Goal: Task Accomplishment & Management: Manage account settings

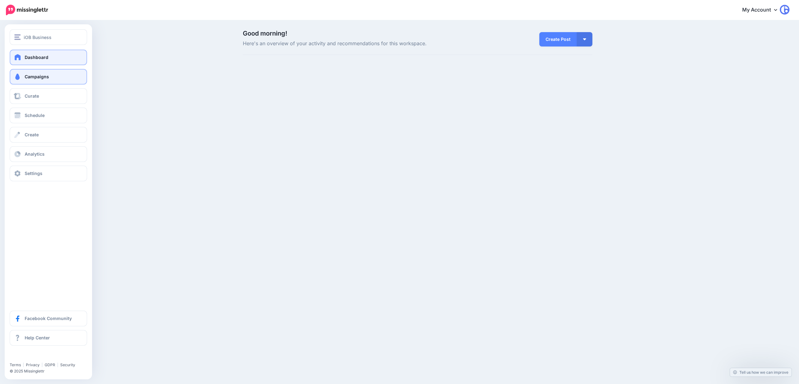
click at [24, 74] on link "Campaigns" at bounding box center [48, 77] width 77 height 16
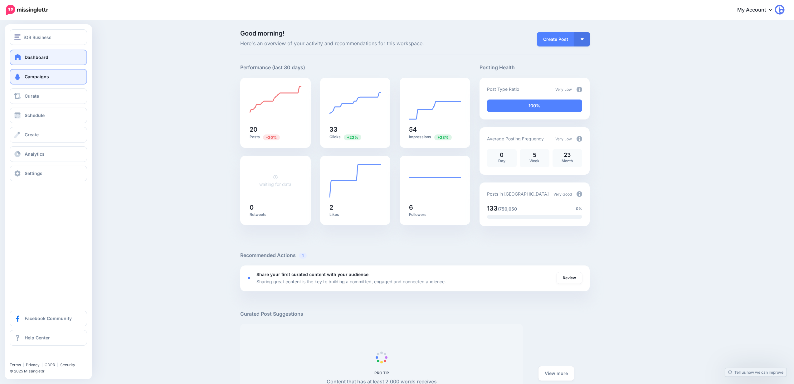
click at [24, 76] on link "Campaigns" at bounding box center [48, 77] width 77 height 16
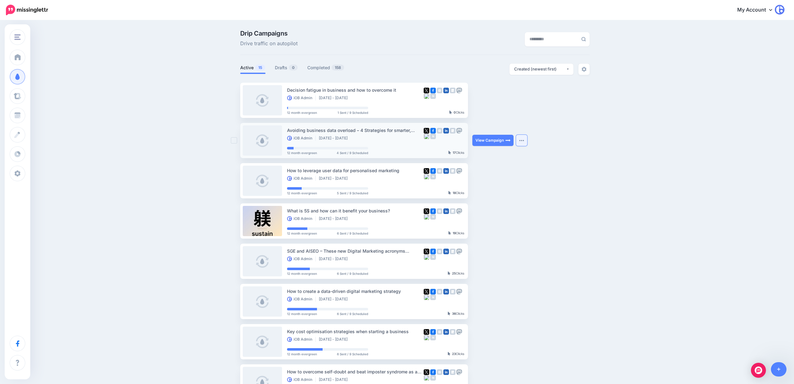
click at [525, 144] on button "button" at bounding box center [521, 140] width 11 height 11
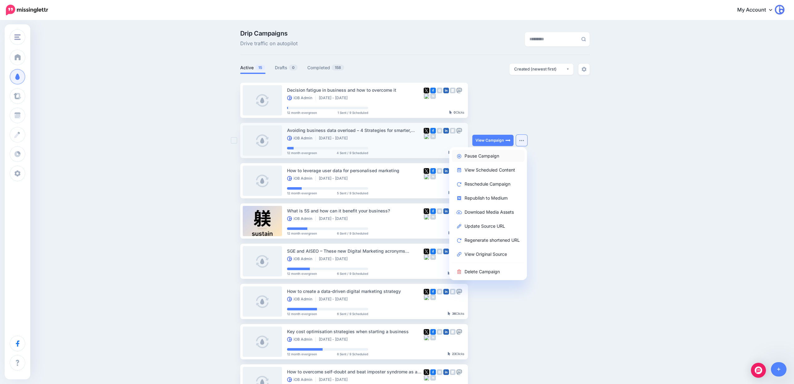
click at [486, 153] on link "Pause Campaign" at bounding box center [488, 156] width 73 height 12
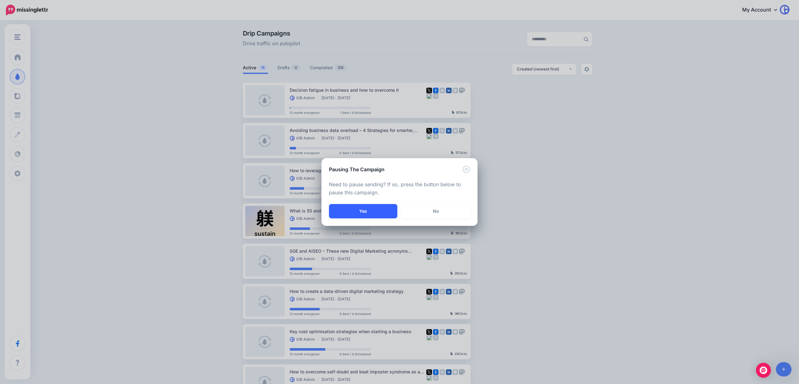
click at [371, 211] on button "Yes" at bounding box center [363, 211] width 68 height 14
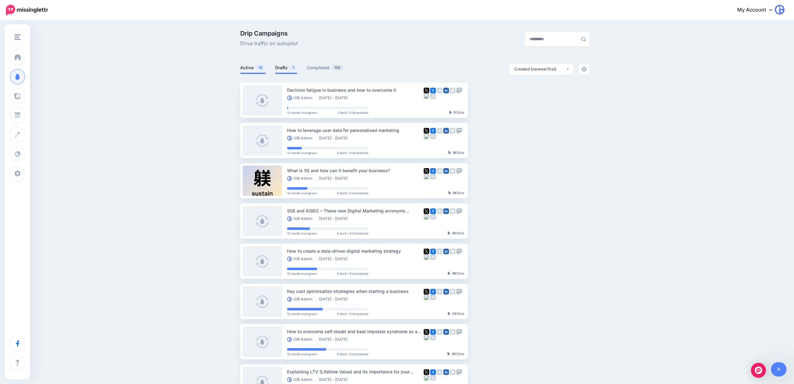
click at [288, 67] on link "Drafts 1" at bounding box center [286, 67] width 22 height 7
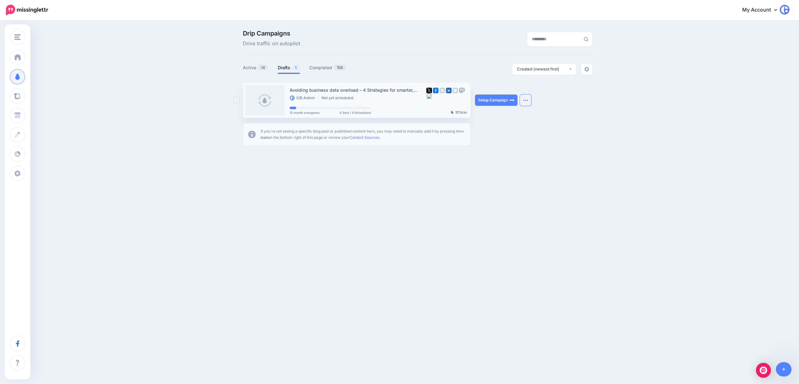
click at [523, 100] on button "button" at bounding box center [525, 100] width 11 height 11
click at [503, 115] on link "Edit Campaign" at bounding box center [492, 116] width 73 height 12
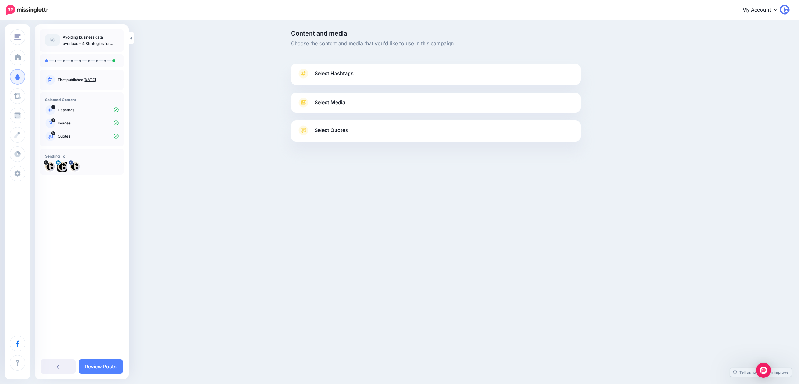
click at [334, 97] on div "Select Media Next, let's make sure we have the best media for this campaign. De…" at bounding box center [436, 103] width 290 height 20
click at [330, 103] on span "Select Media" at bounding box center [330, 102] width 31 height 8
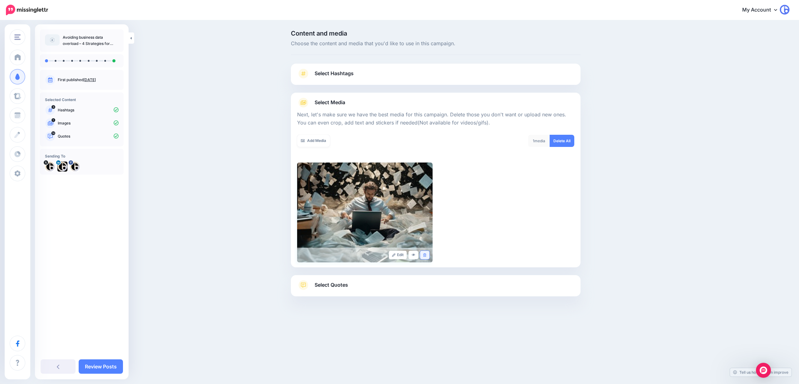
click at [425, 257] on link at bounding box center [424, 255] width 9 height 8
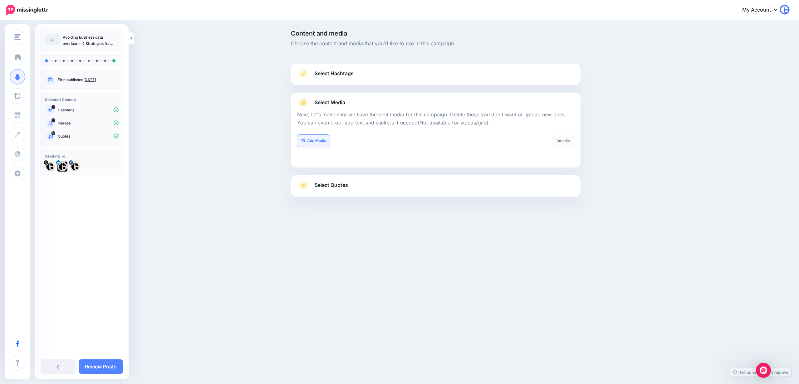
click at [318, 140] on link "Add Media" at bounding box center [313, 141] width 33 height 12
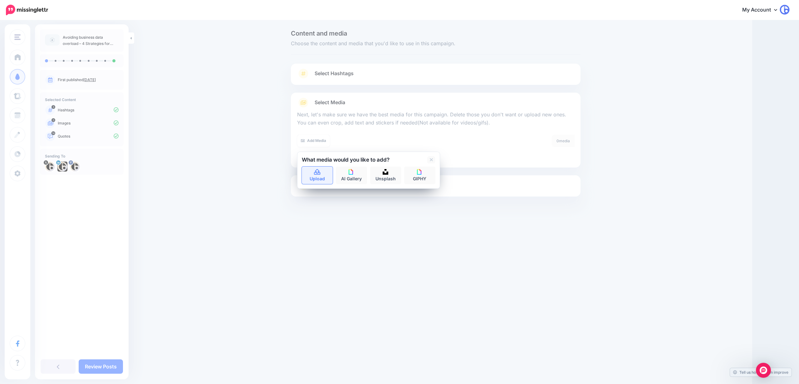
click at [320, 178] on link "Upload" at bounding box center [317, 175] width 31 height 17
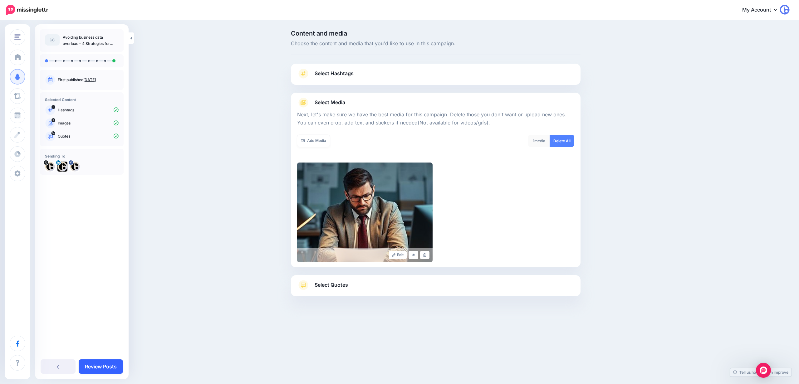
click at [112, 369] on link "Review Posts" at bounding box center [101, 367] width 44 height 14
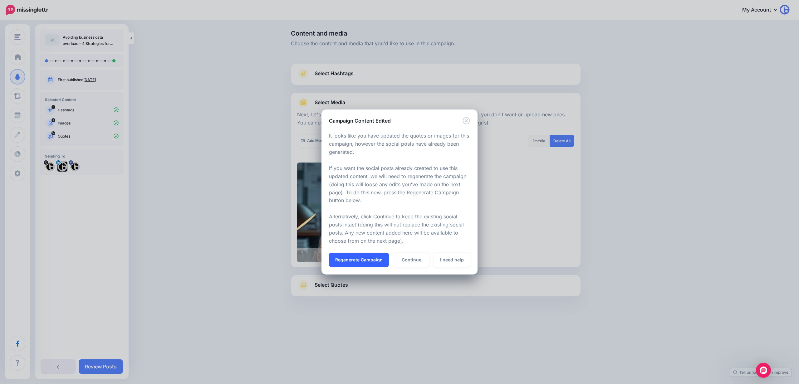
click at [375, 261] on button "Regenerate Campaign" at bounding box center [359, 260] width 60 height 14
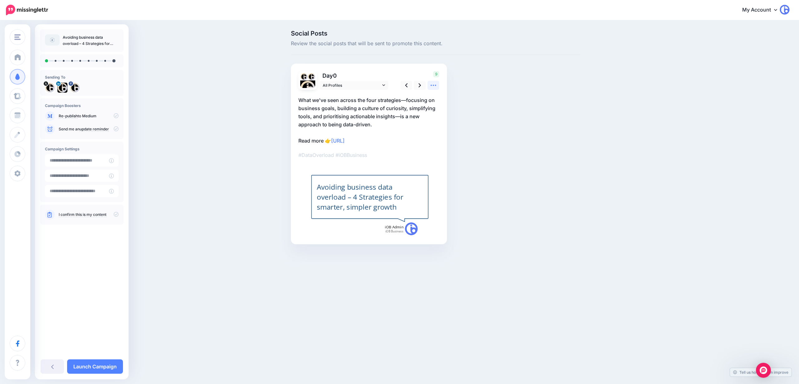
click at [431, 86] on icon at bounding box center [434, 85] width 6 height 1
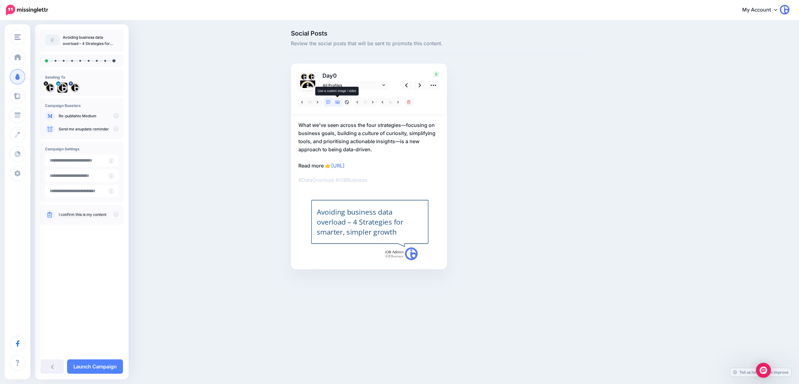
click at [337, 102] on icon at bounding box center [337, 102] width 4 height 4
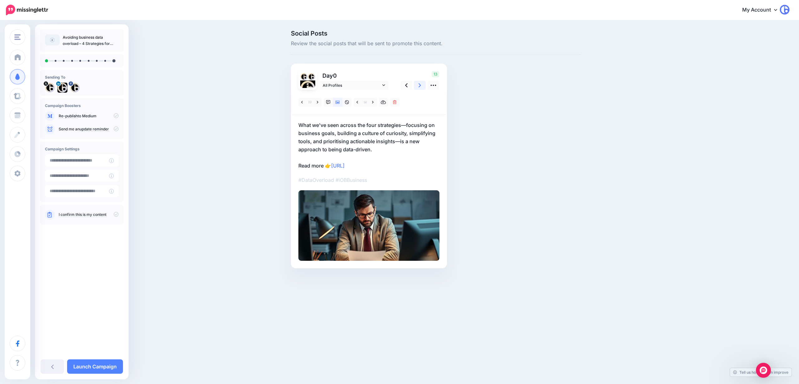
click at [421, 85] on icon at bounding box center [420, 85] width 2 height 7
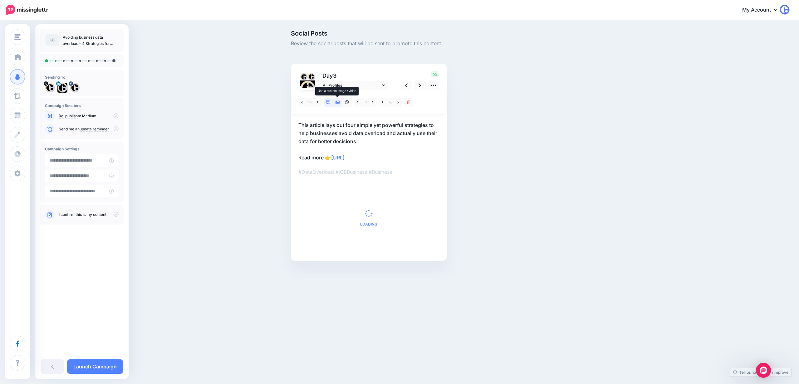
click at [337, 103] on icon at bounding box center [337, 102] width 4 height 3
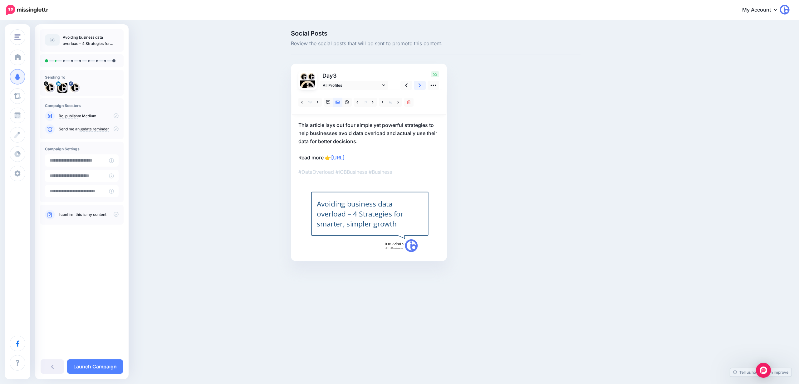
click at [420, 85] on icon at bounding box center [420, 85] width 2 height 7
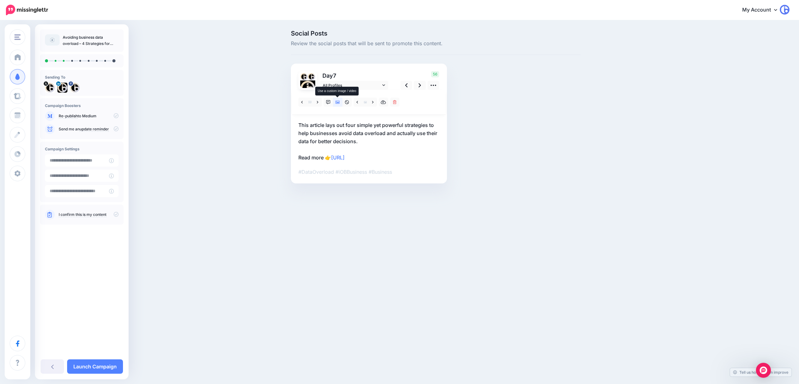
click at [340, 100] on link at bounding box center [337, 102] width 9 height 9
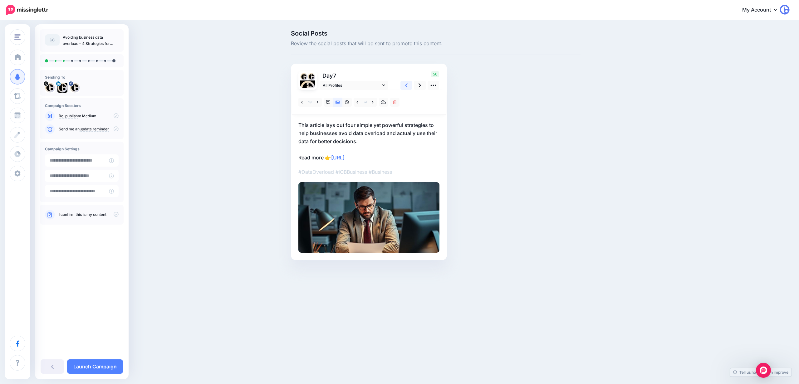
click at [409, 83] on link at bounding box center [406, 85] width 12 height 9
click at [406, 85] on icon at bounding box center [406, 85] width 2 height 4
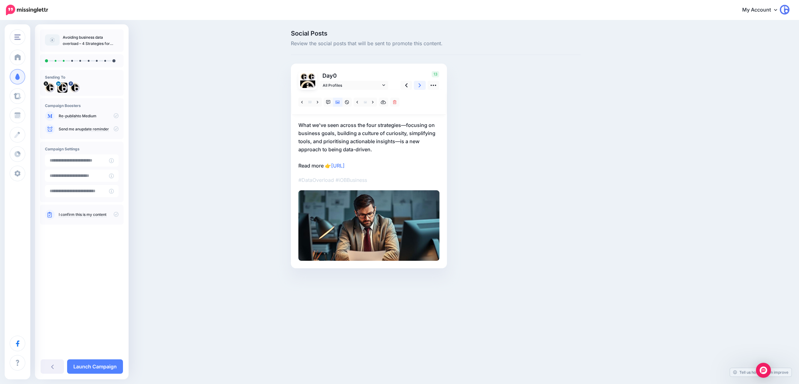
click at [419, 86] on icon at bounding box center [420, 85] width 2 height 7
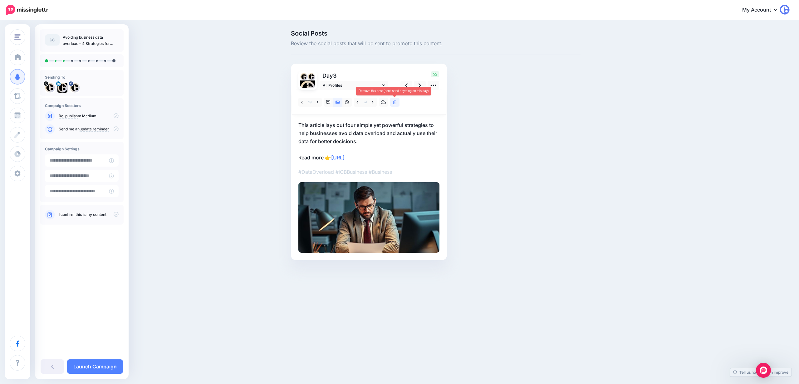
click at [396, 102] on icon at bounding box center [395, 102] width 4 height 4
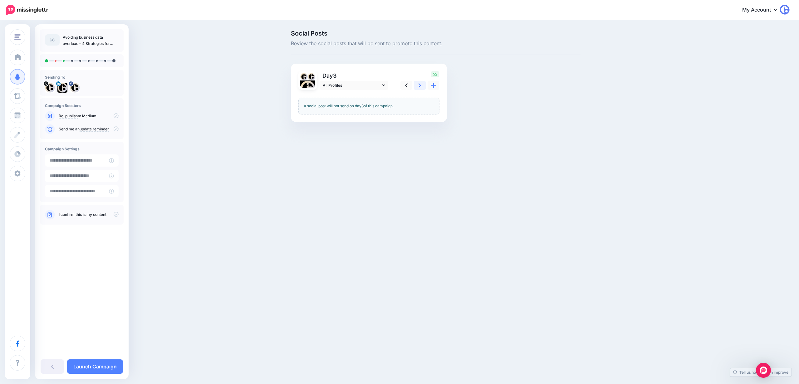
click at [419, 86] on icon at bounding box center [420, 85] width 2 height 7
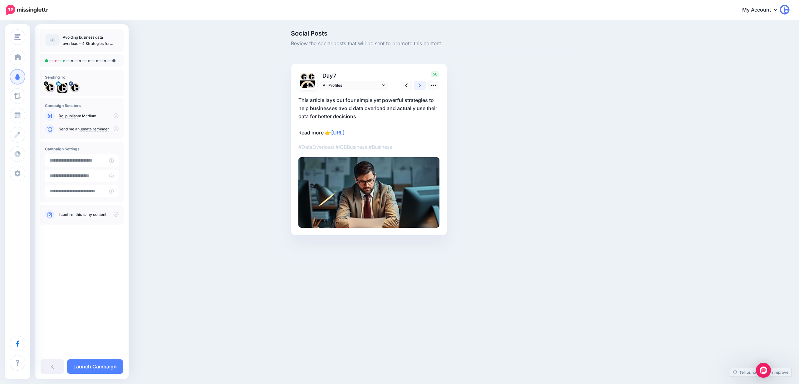
click at [419, 86] on icon at bounding box center [420, 85] width 2 height 7
click at [306, 99] on p "A: Data overload in business refers to the overwhelming amount of information o…" at bounding box center [368, 116] width 141 height 41
click at [305, 99] on textarea "**********" at bounding box center [368, 116] width 141 height 41
click at [408, 87] on link at bounding box center [406, 85] width 12 height 9
click at [430, 86] on icon at bounding box center [433, 85] width 7 height 7
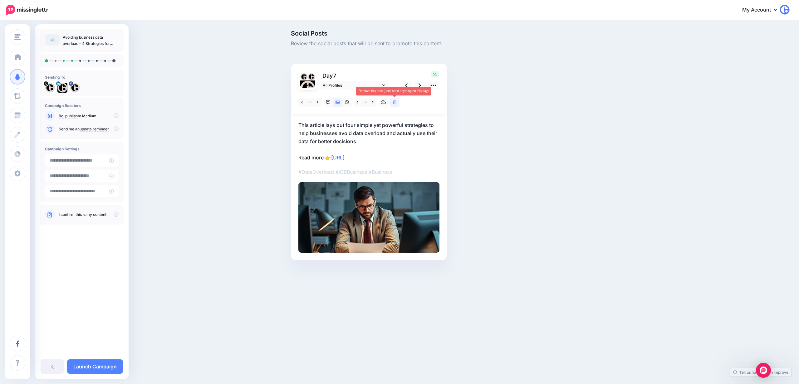
click at [395, 103] on icon at bounding box center [395, 102] width 4 height 4
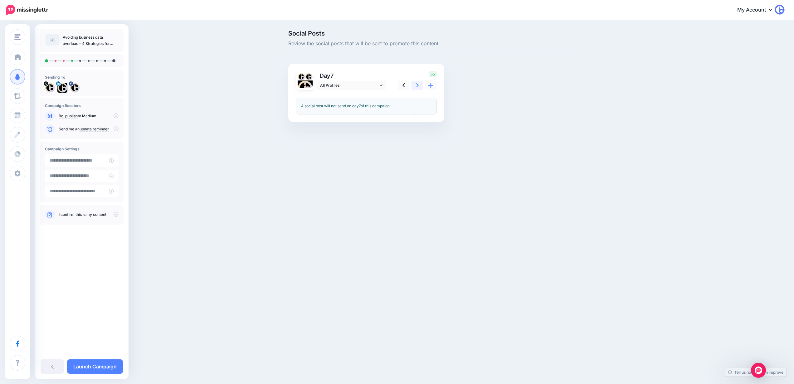
click at [419, 87] on icon at bounding box center [417, 85] width 2 height 7
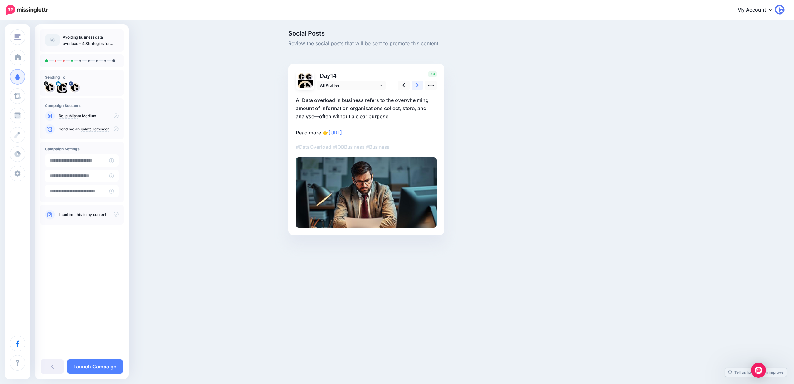
click at [419, 87] on icon at bounding box center [417, 85] width 2 height 7
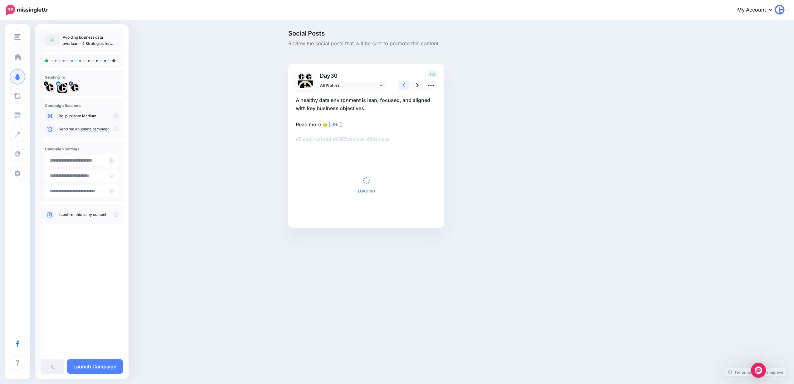
click at [405, 86] on icon at bounding box center [404, 85] width 2 height 4
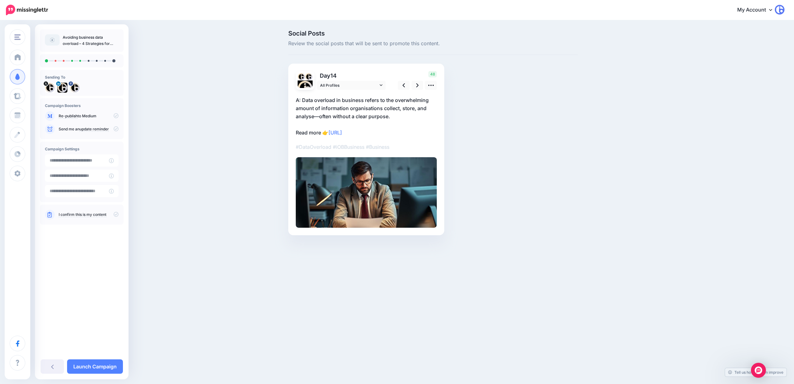
click at [306, 99] on p "A: Data overload in business refers to the overwhelming amount of information o…" at bounding box center [366, 116] width 141 height 41
click at [305, 100] on textarea "**********" at bounding box center [366, 116] width 141 height 41
click at [540, 131] on div "Social Posts Review the social posts that will be sent to promote this content.…" at bounding box center [433, 142] width 299 height 224
click at [423, 86] on link at bounding box center [418, 85] width 12 height 9
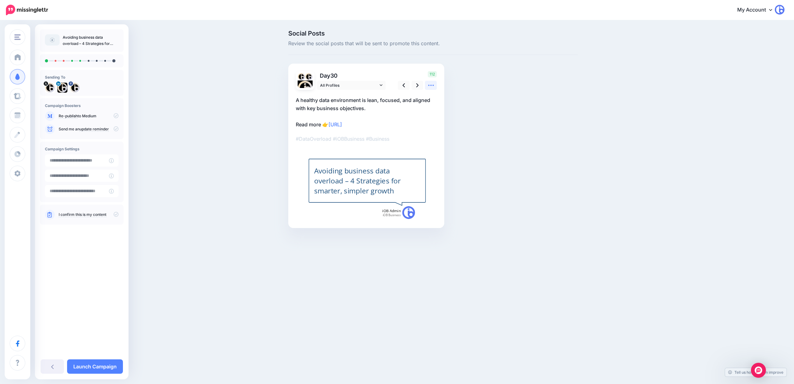
click at [431, 85] on icon at bounding box center [431, 85] width 6 height 1
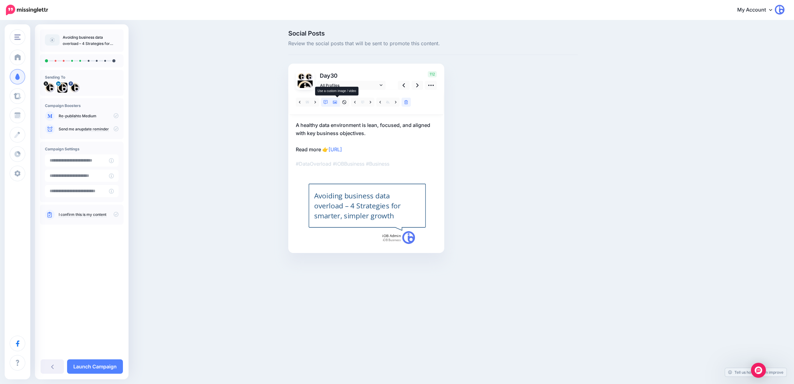
click at [337, 102] on icon at bounding box center [335, 102] width 4 height 4
click at [419, 85] on icon at bounding box center [417, 85] width 2 height 7
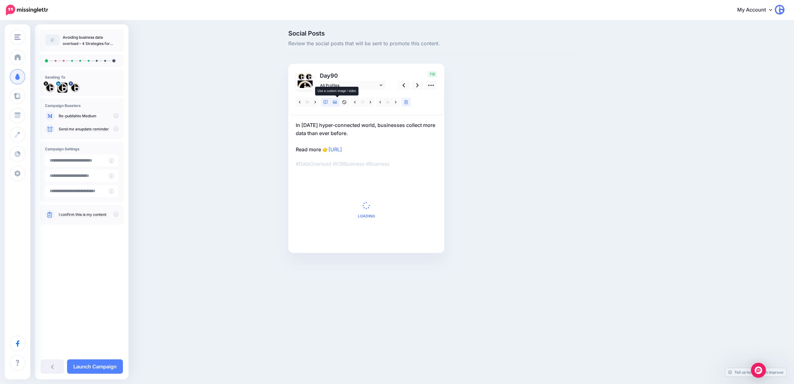
click at [335, 102] on icon at bounding box center [335, 102] width 4 height 4
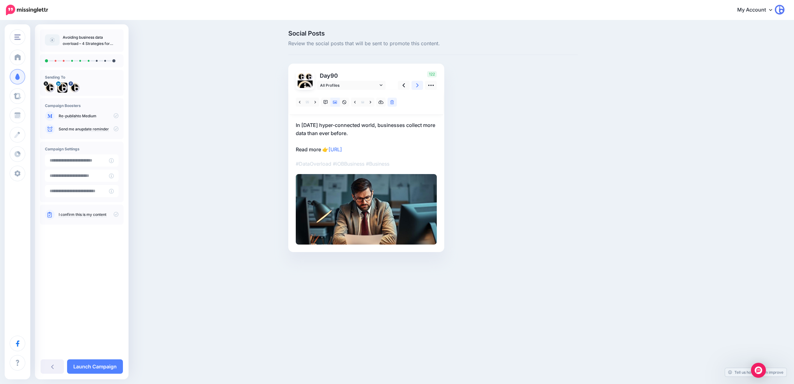
click at [414, 88] on link at bounding box center [418, 85] width 12 height 9
click at [419, 88] on icon at bounding box center [417, 85] width 2 height 7
click at [410, 87] on link at bounding box center [404, 85] width 12 height 9
click at [306, 146] on p "Strategy 1 – focus on business goals, not just data collection Read more 👉 [URL]" at bounding box center [368, 137] width 141 height 32
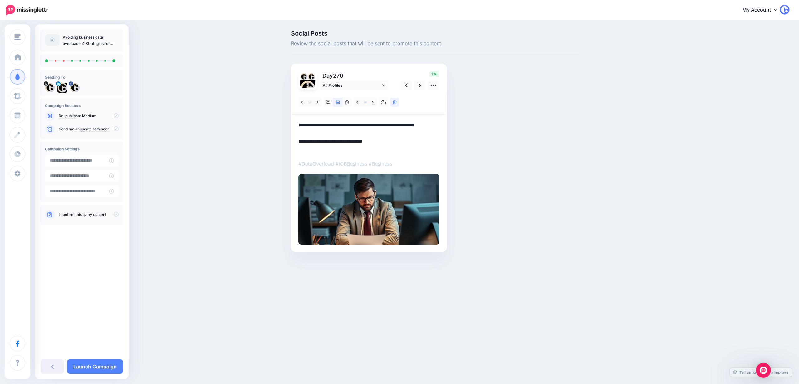
click at [305, 149] on textarea "**********" at bounding box center [368, 137] width 141 height 32
click at [308, 149] on textarea "**********" at bounding box center [368, 137] width 141 height 32
type textarea "**********"
click at [418, 85] on link at bounding box center [420, 85] width 12 height 9
click at [405, 85] on icon at bounding box center [406, 85] width 2 height 4
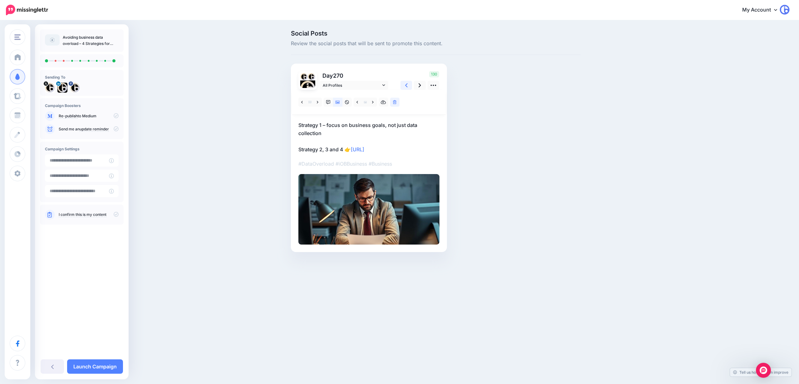
click at [405, 85] on icon at bounding box center [406, 85] width 2 height 4
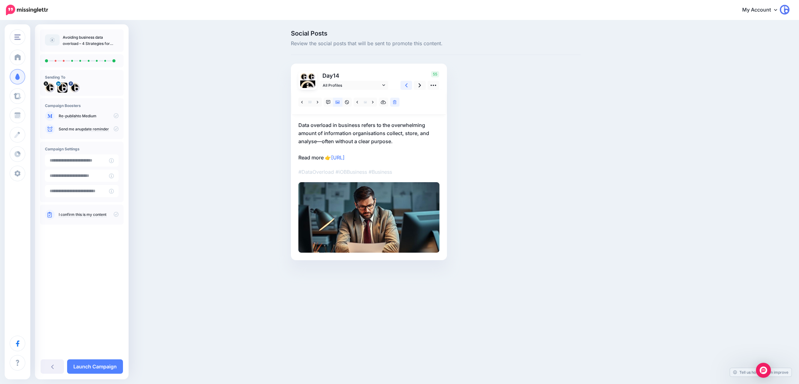
click at [405, 85] on icon at bounding box center [406, 85] width 2 height 4
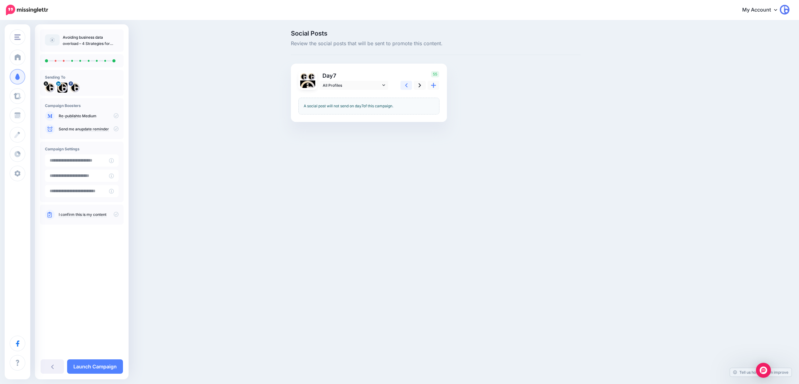
click at [405, 85] on icon at bounding box center [406, 85] width 2 height 4
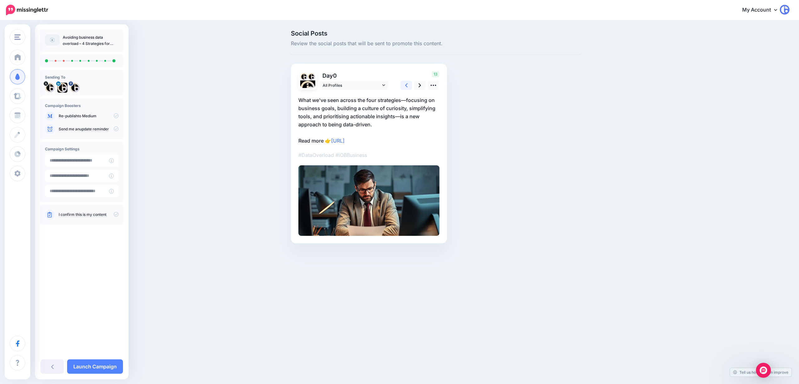
click at [405, 85] on icon at bounding box center [406, 85] width 2 height 4
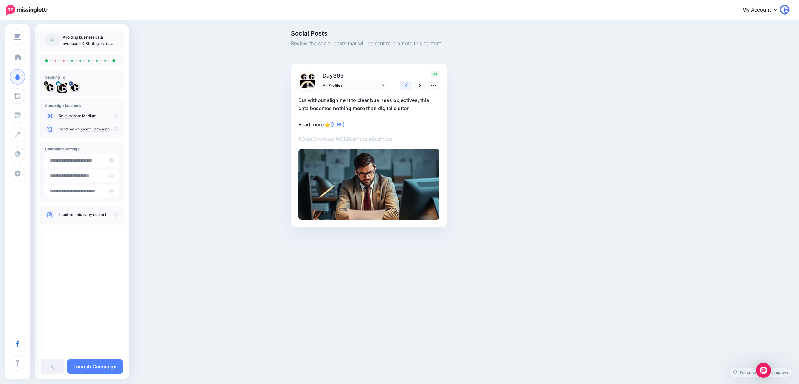
click at [405, 85] on icon at bounding box center [406, 85] width 2 height 4
click at [416, 86] on link at bounding box center [420, 85] width 12 height 9
click at [417, 86] on link at bounding box center [420, 85] width 12 height 9
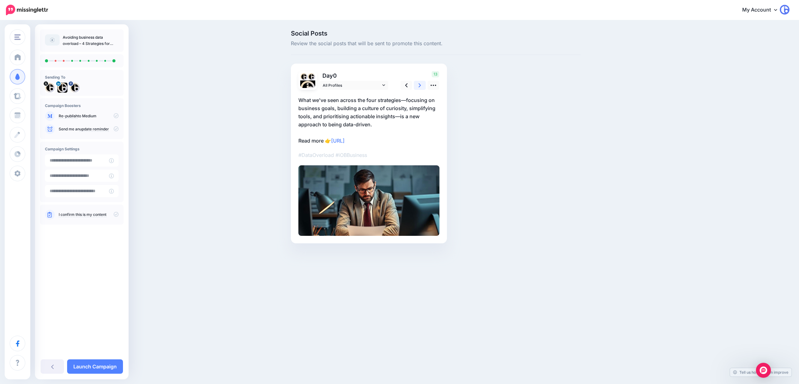
click at [417, 86] on link at bounding box center [420, 85] width 12 height 9
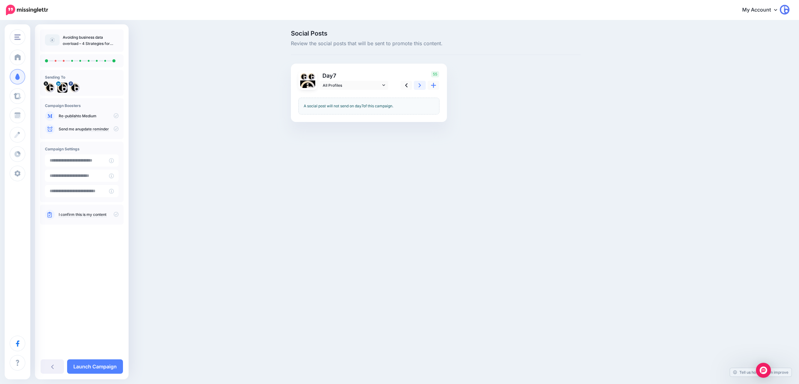
click at [417, 86] on link at bounding box center [420, 85] width 12 height 9
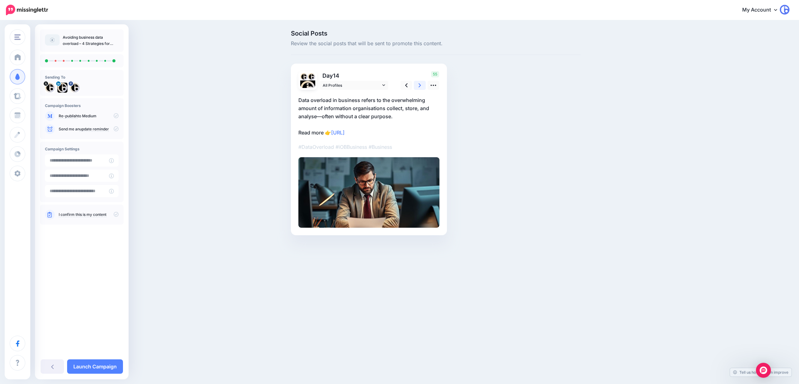
click at [417, 86] on link at bounding box center [420, 85] width 12 height 9
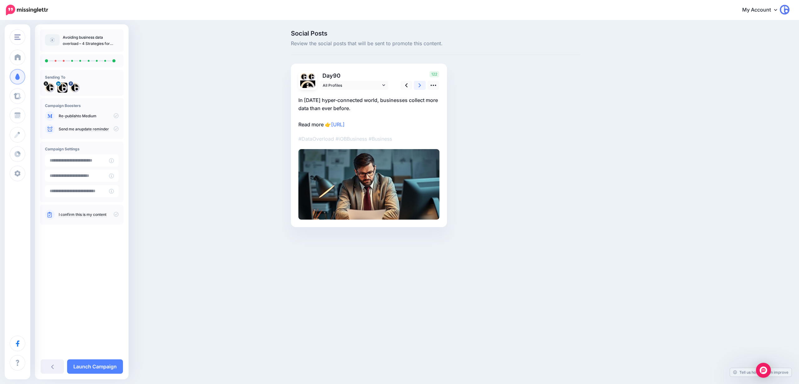
click at [417, 86] on link at bounding box center [420, 85] width 12 height 9
click at [110, 362] on link "Launch Campaign" at bounding box center [95, 367] width 56 height 14
